Goal: Task Accomplishment & Management: Manage account settings

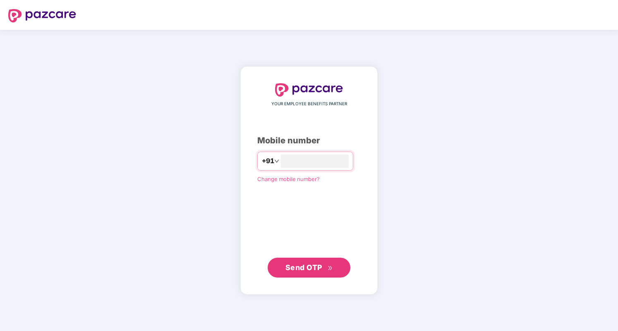
type input "**********"
click at [300, 266] on span "Send OTP" at bounding box center [303, 267] width 37 height 9
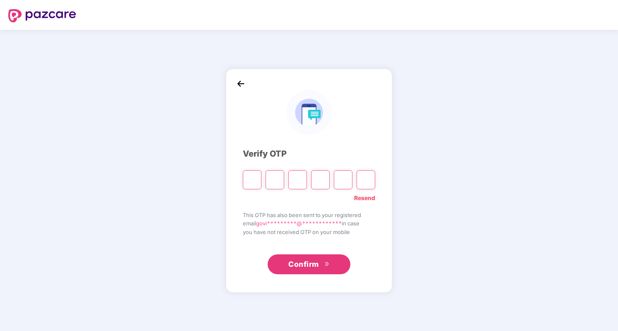
type input "*"
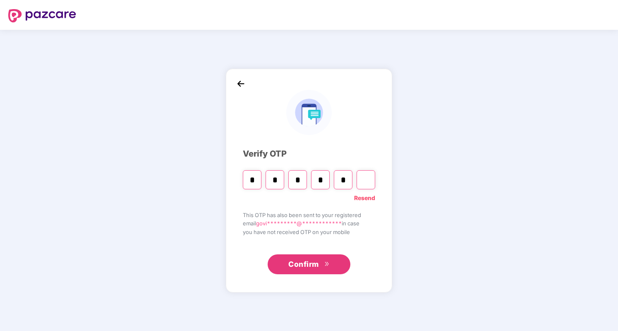
type input "*"
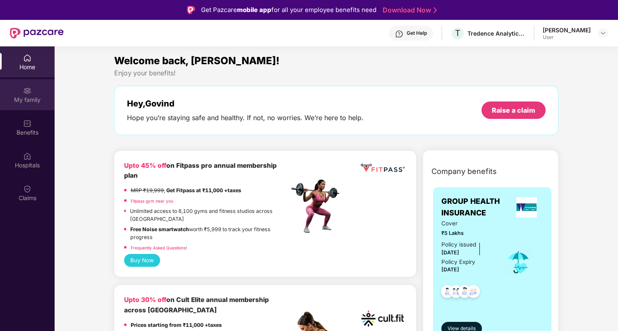
click at [26, 93] on img at bounding box center [27, 90] width 8 height 8
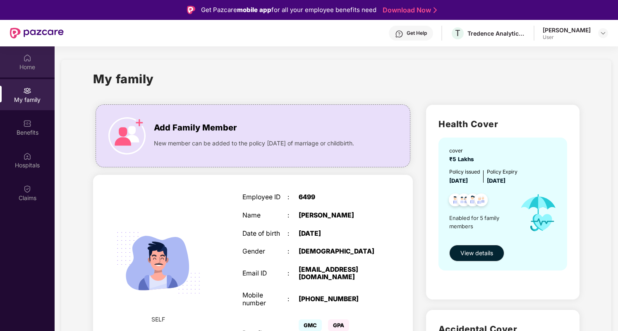
click at [16, 59] on div "Home" at bounding box center [27, 61] width 55 height 31
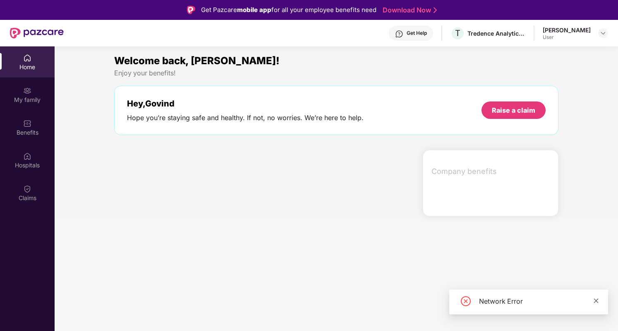
click at [595, 305] on link at bounding box center [596, 300] width 6 height 9
